Goal: Task Accomplishment & Management: Complete application form

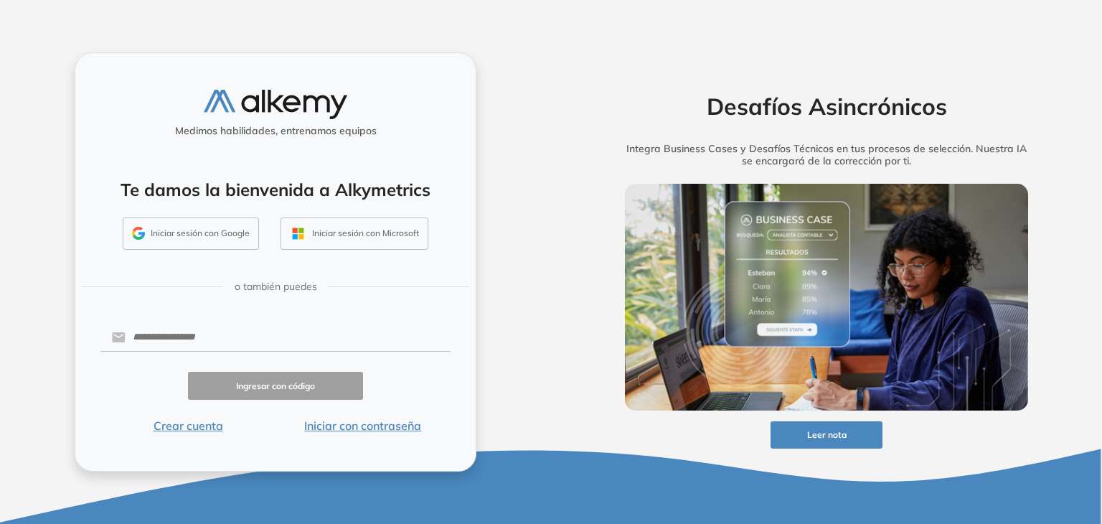
click at [241, 236] on button "Iniciar sesión con Google" at bounding box center [191, 233] width 136 height 33
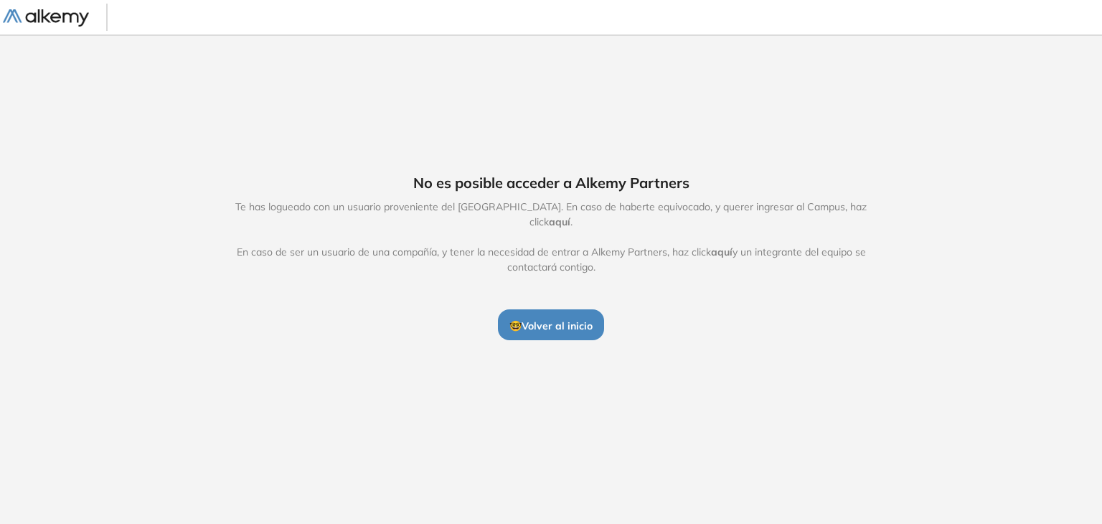
click at [557, 323] on button "🤓 Volver al inicio" at bounding box center [551, 324] width 106 height 30
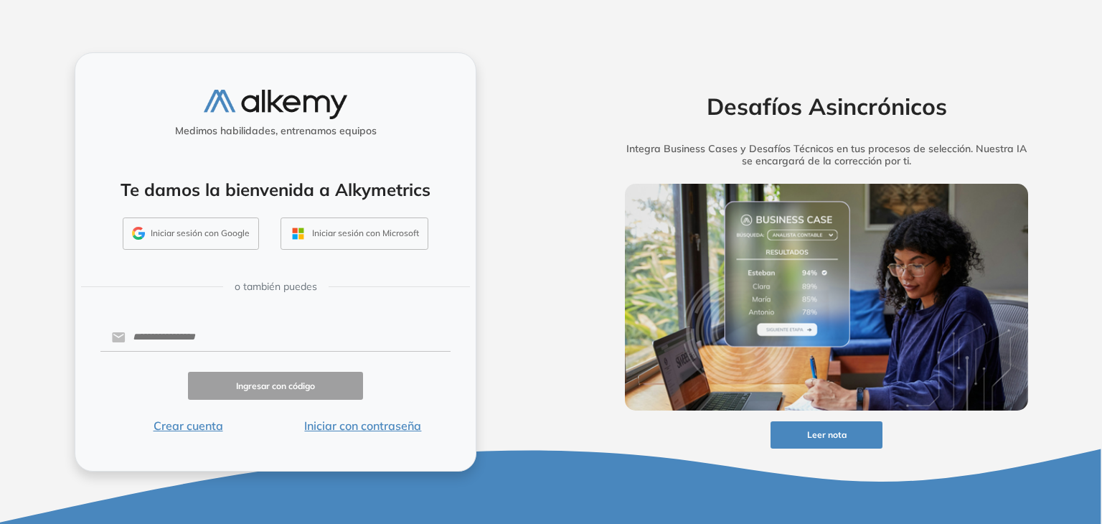
click at [191, 233] on button "Iniciar sesión con Google" at bounding box center [191, 233] width 136 height 33
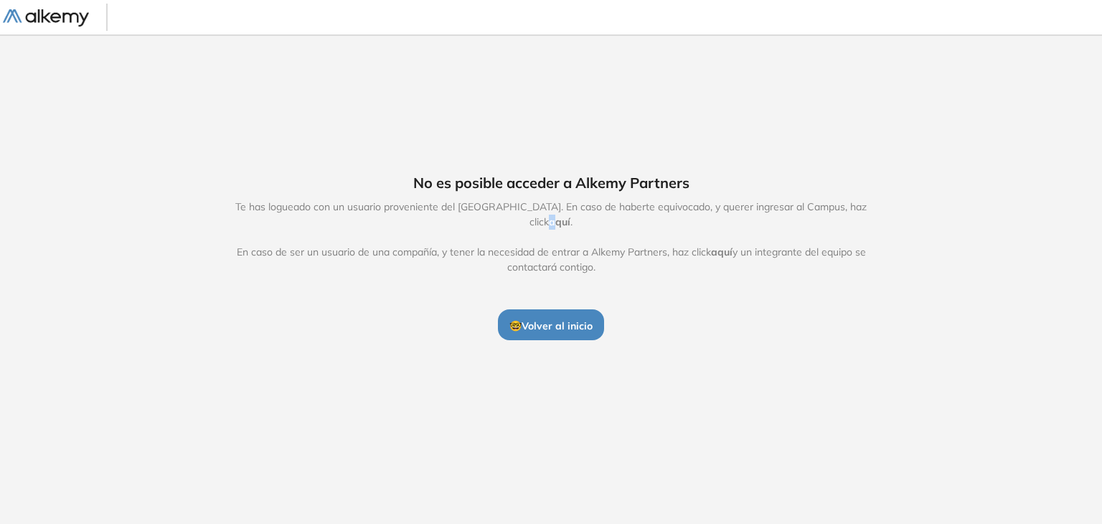
click at [570, 217] on span "aquí" at bounding box center [560, 221] width 22 height 13
